Goal: Transaction & Acquisition: Purchase product/service

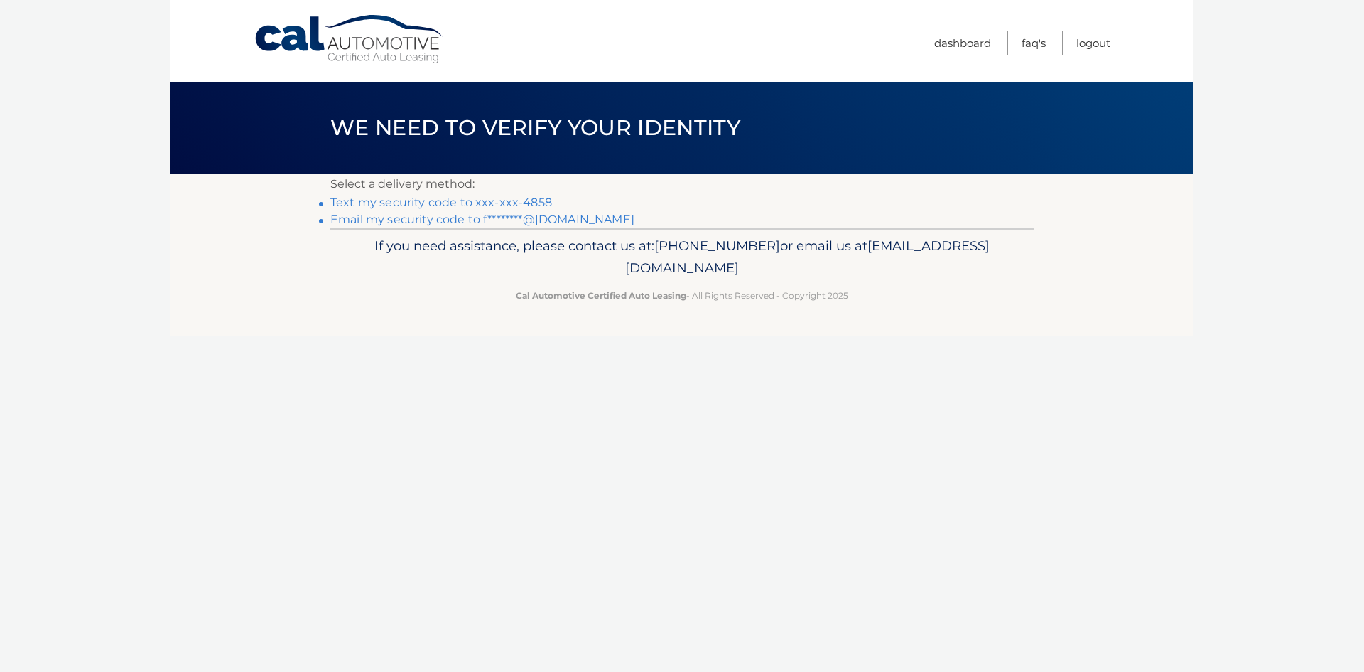
click at [480, 202] on link "Text my security code to xxx-xxx-4858" at bounding box center [441, 202] width 222 height 14
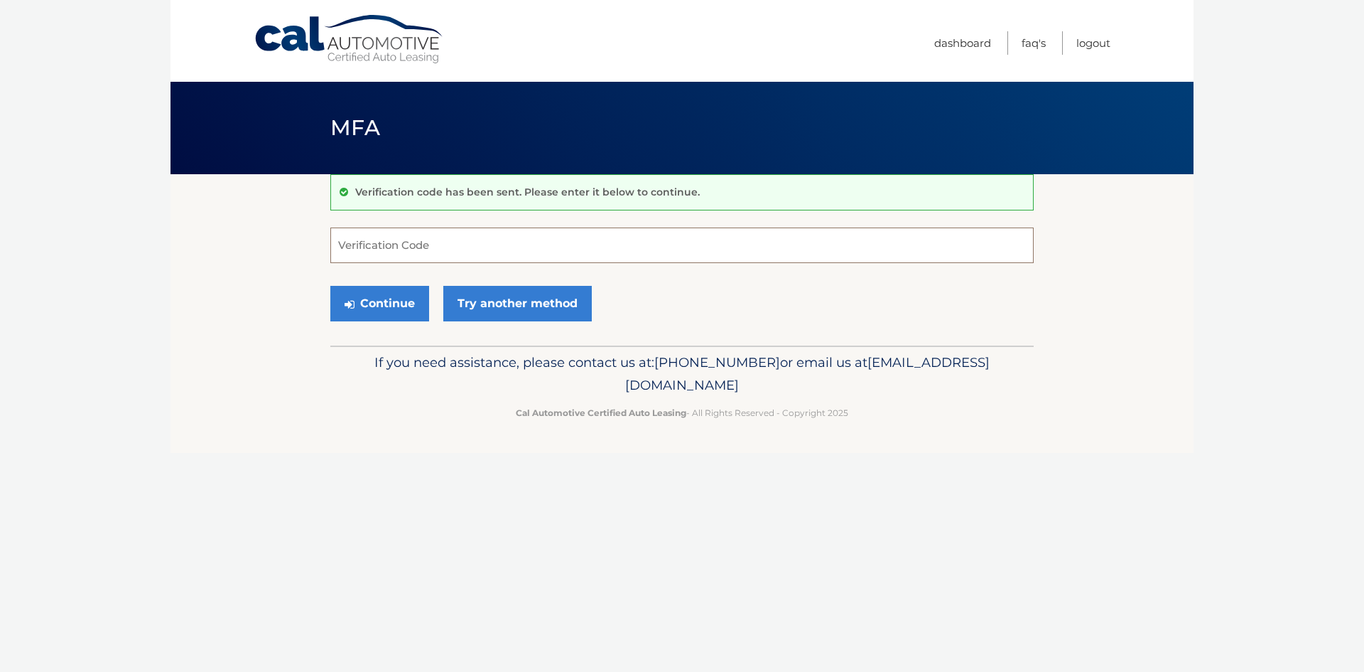
click at [383, 247] on input "Verification Code" at bounding box center [681, 245] width 703 height 36
type input "278381"
click at [397, 303] on button "Continue" at bounding box center [379, 304] width 99 height 36
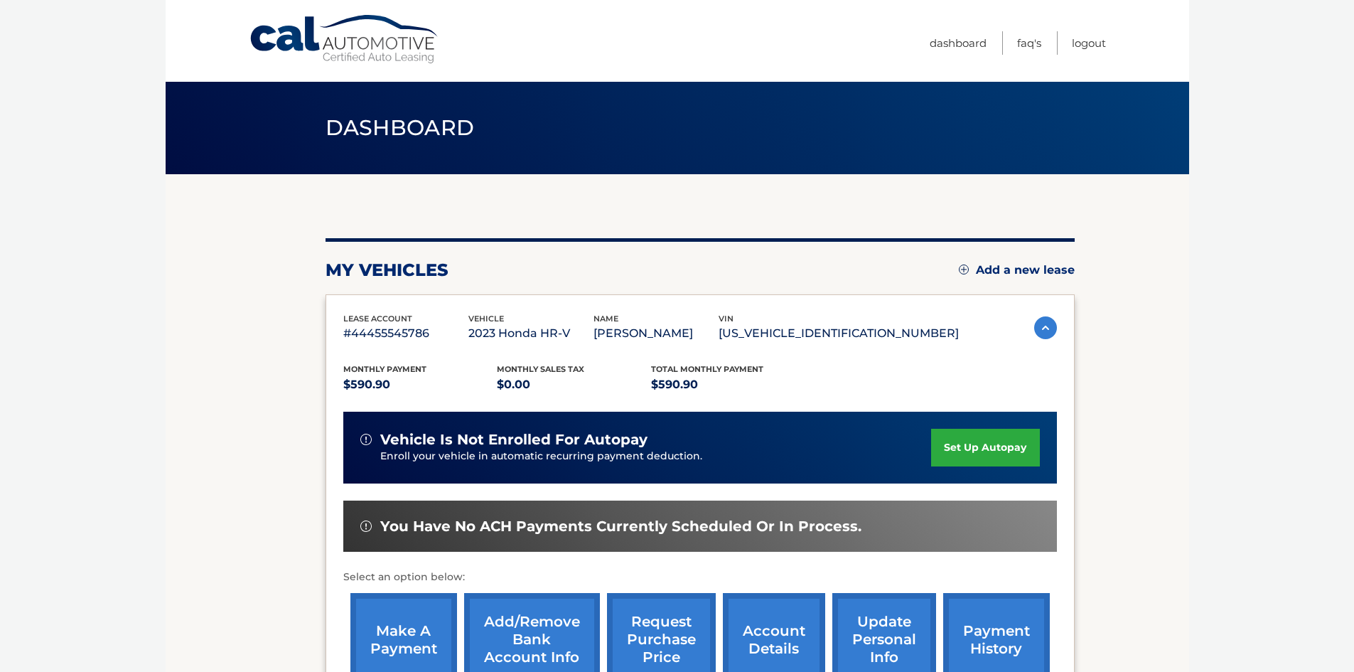
drag, startPoint x: 1353, startPoint y: 35, endPoint x: 1361, endPoint y: 70, distance: 36.4
click at [1354, 70] on html "Cal Automotive Menu Dashboard FAQ's Logout" at bounding box center [677, 336] width 1354 height 672
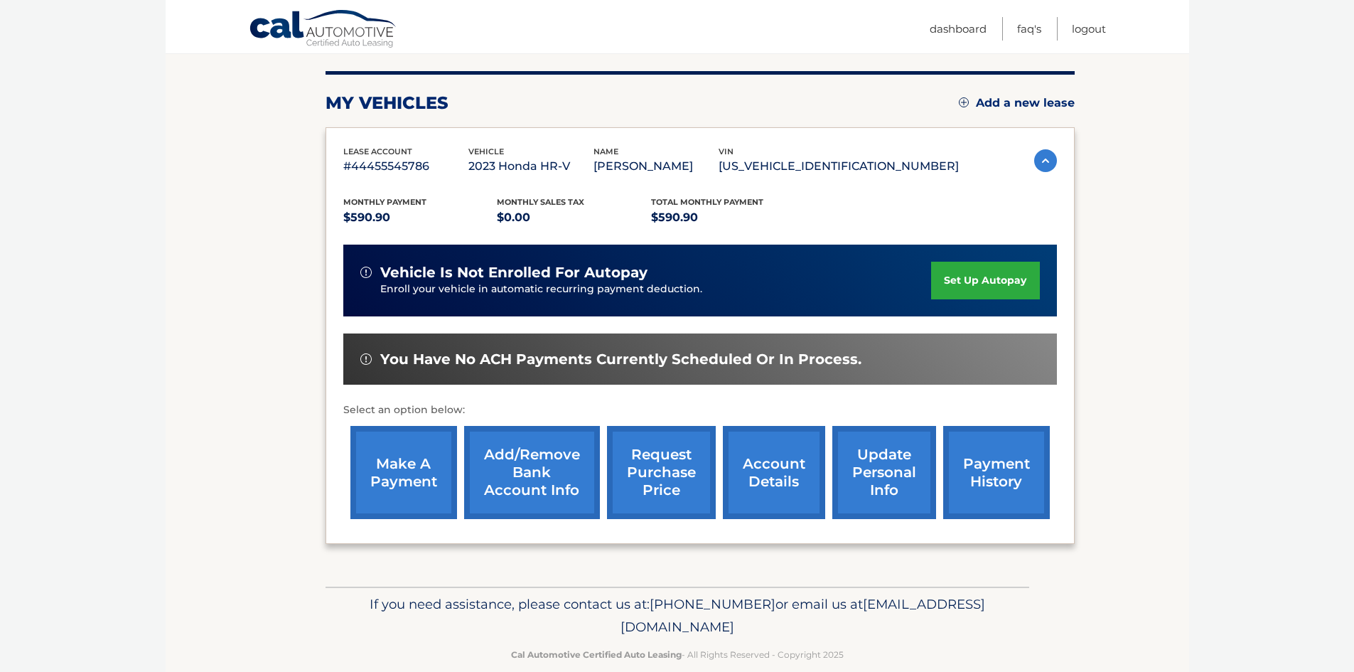
scroll to position [190, 0]
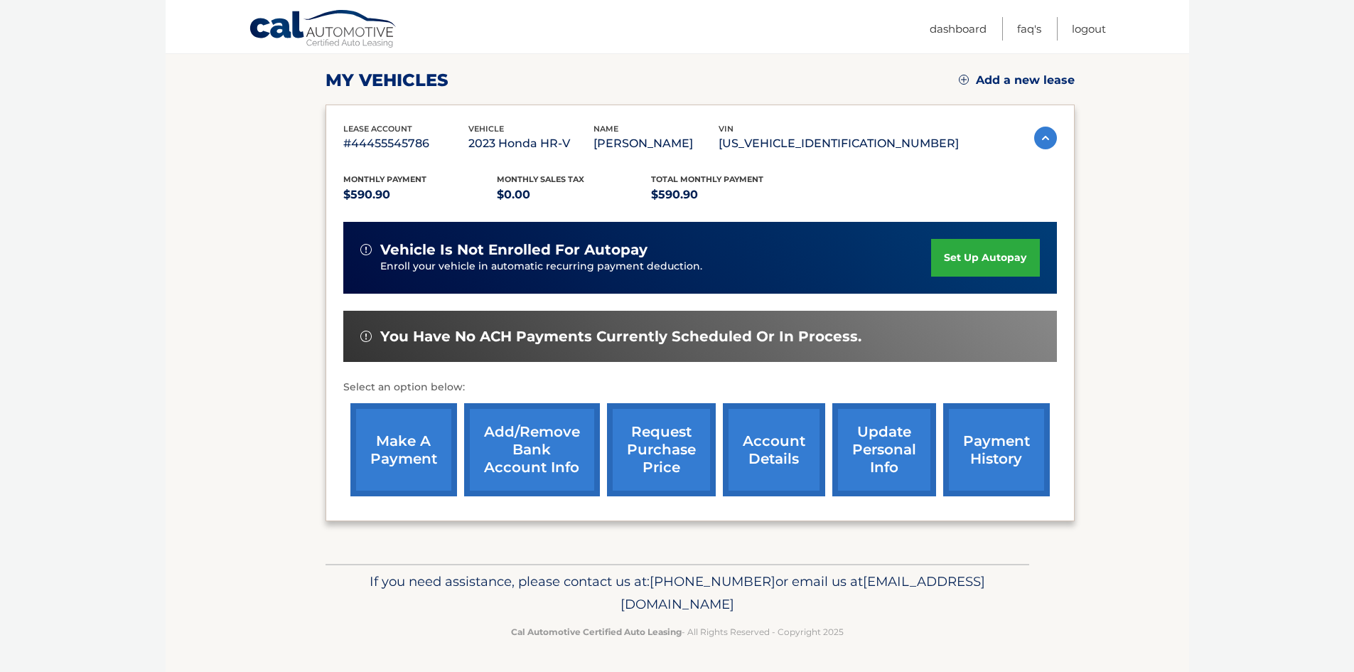
click at [411, 435] on link "make a payment" at bounding box center [403, 449] width 107 height 93
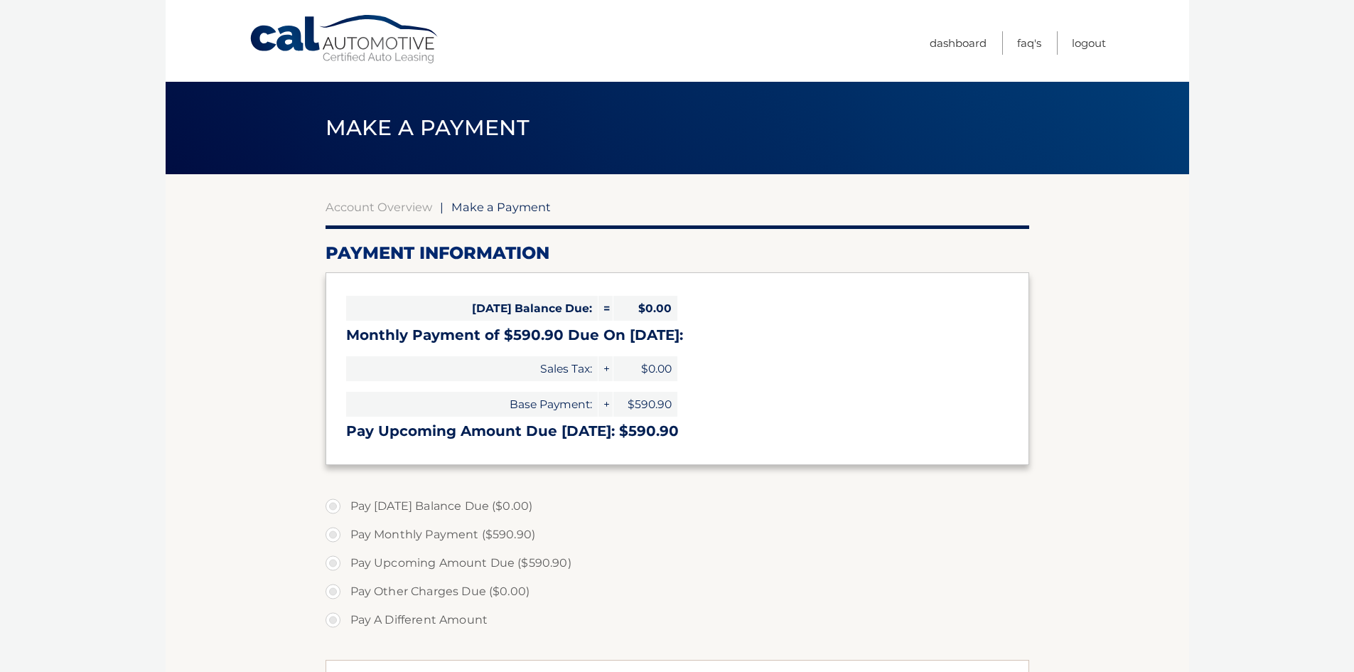
select select "ZmJhMjA4MjktMmQ5Ny00MGI3LTg5YzYtMDlmZjFmMTdlYTJk"
click at [1091, 39] on link "Logout" at bounding box center [1089, 42] width 34 height 23
